Goal: Check status

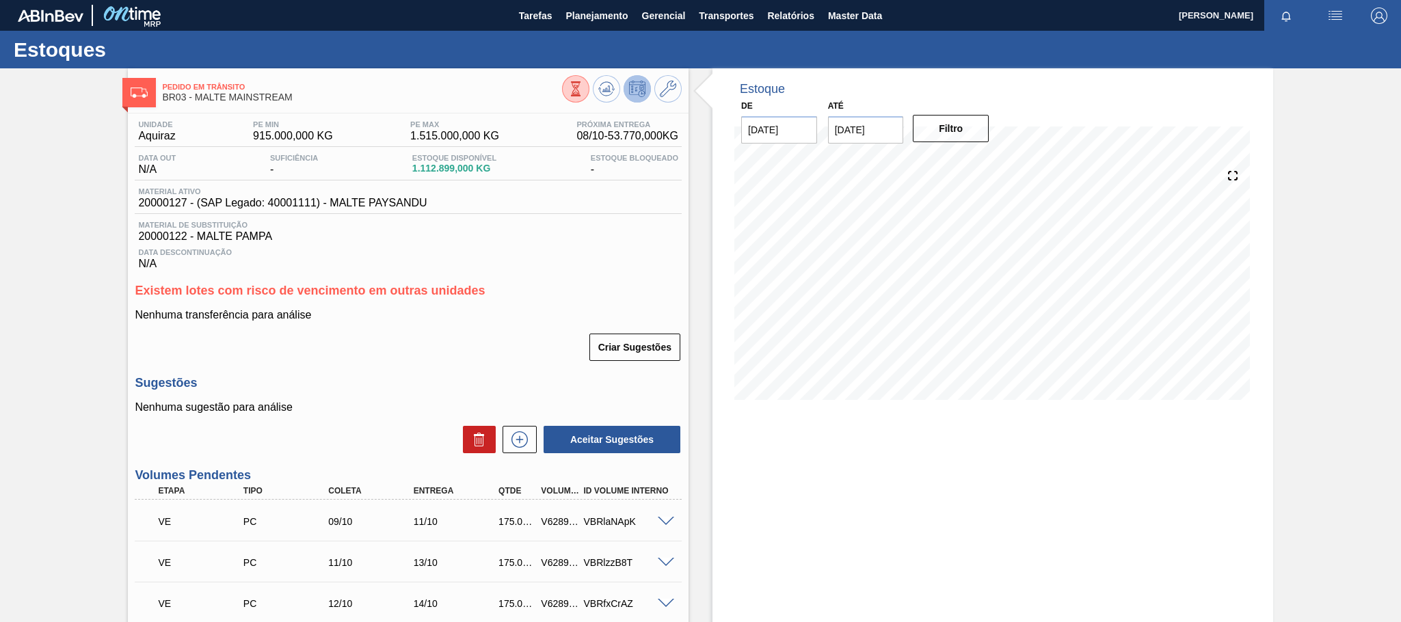
scroll to position [308, 0]
